Goal: Transaction & Acquisition: Download file/media

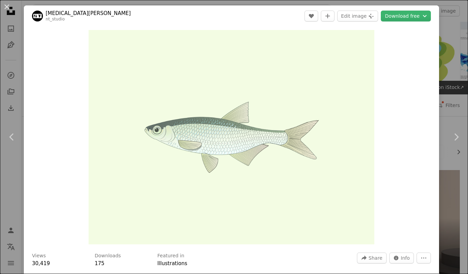
scroll to position [100, 0]
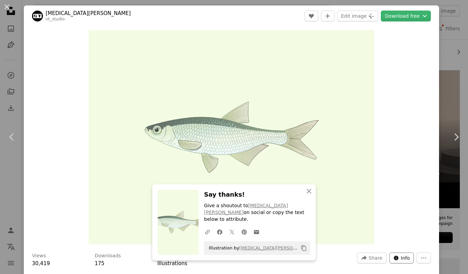
click at [401, 259] on span "Info" at bounding box center [405, 258] width 9 height 10
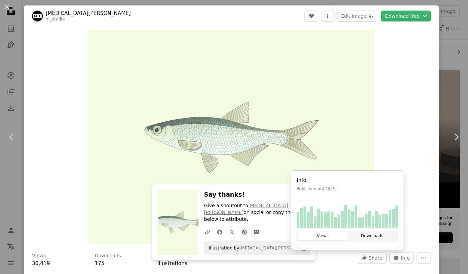
click at [378, 238] on button "Downloads" at bounding box center [371, 236] width 49 height 8
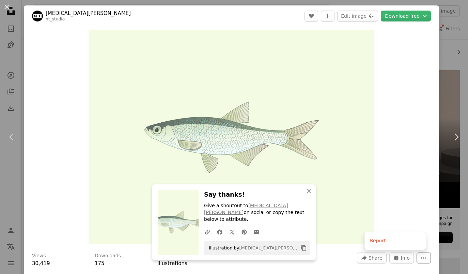
click at [423, 259] on button "More Actions" at bounding box center [424, 257] width 14 height 11
click at [390, 16] on dialog "An X shape Chevron left Chevron right An X shape Close Say thanks! Give a shout…" at bounding box center [234, 137] width 468 height 274
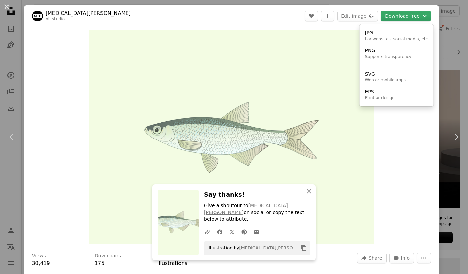
click at [390, 16] on button "Download free Chevron down" at bounding box center [406, 16] width 50 height 11
click at [424, 18] on button "Download free Chevron down" at bounding box center [406, 16] width 50 height 11
click at [363, 78] on link "SVG Web or mobile apps" at bounding box center [396, 77] width 68 height 18
